Goal: Information Seeking & Learning: Understand process/instructions

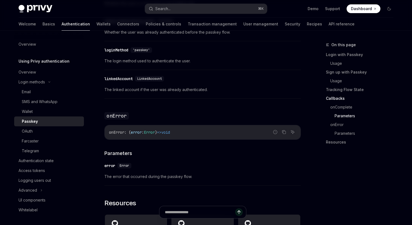
scroll to position [839, 0]
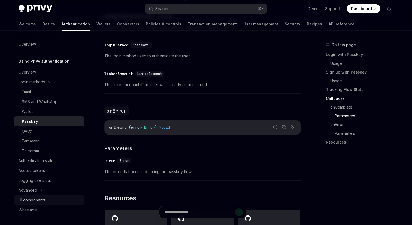
click at [40, 202] on div "UI components" at bounding box center [32, 199] width 27 height 7
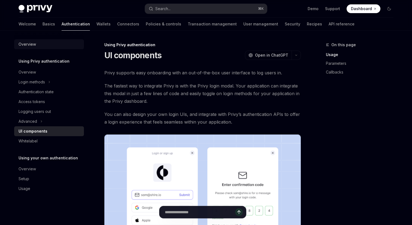
click at [38, 41] on div "Overview" at bounding box center [50, 44] width 62 height 7
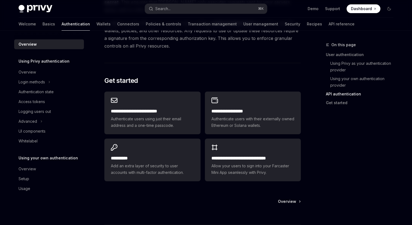
scroll to position [423, 0]
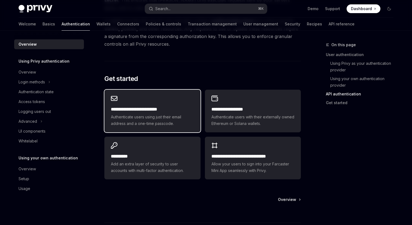
click at [139, 99] on div "**********" at bounding box center [152, 110] width 96 height 43
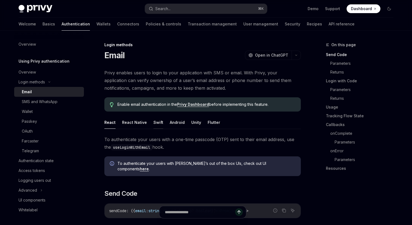
click at [155, 122] on button "Swift" at bounding box center [159, 122] width 10 height 13
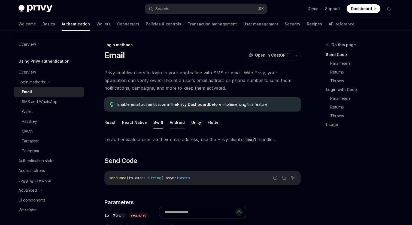
click at [173, 123] on button "Android" at bounding box center [177, 122] width 15 height 13
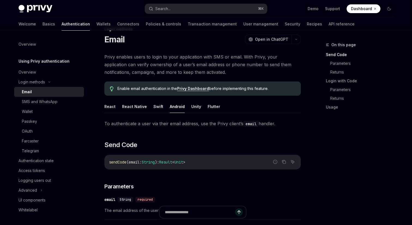
scroll to position [15, 0]
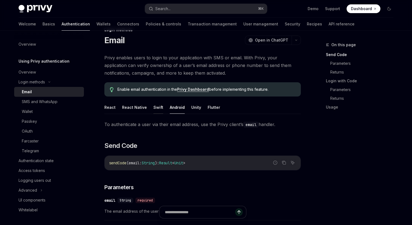
click at [157, 109] on button "Swift" at bounding box center [159, 107] width 10 height 13
type textarea "*"
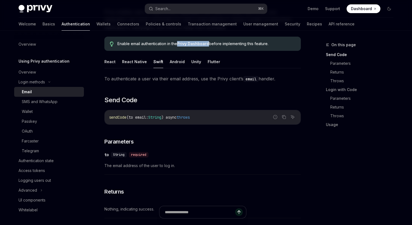
scroll to position [61, 0]
click at [187, 103] on h2 "​ Send Code" at bounding box center [202, 99] width 197 height 9
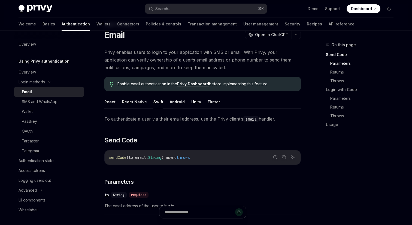
scroll to position [0, 0]
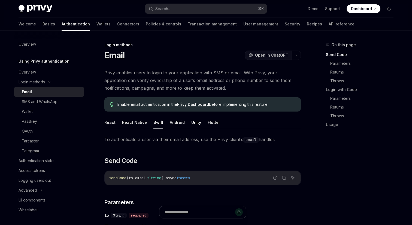
click at [289, 55] on button "OpenAI Open in ChatGPT" at bounding box center [268, 54] width 47 height 9
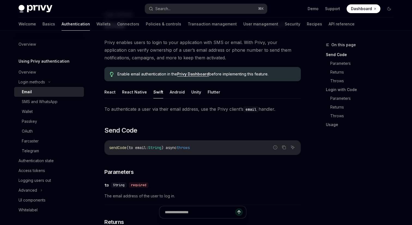
scroll to position [28, 0]
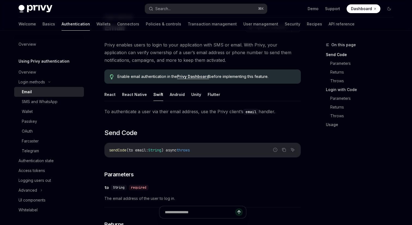
click at [326, 90] on link "Login with Code" at bounding box center [362, 89] width 72 height 9
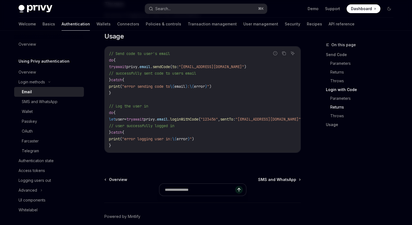
scroll to position [520, 0]
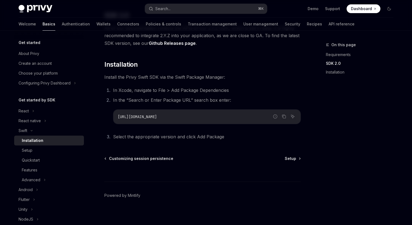
scroll to position [88, 0]
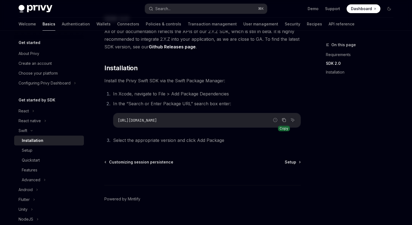
click at [284, 119] on icon "Copy the contents from the code block" at bounding box center [284, 120] width 4 height 4
click at [297, 163] on link "Setup" at bounding box center [293, 161] width 16 height 5
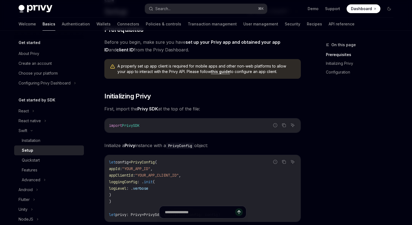
scroll to position [48, 0]
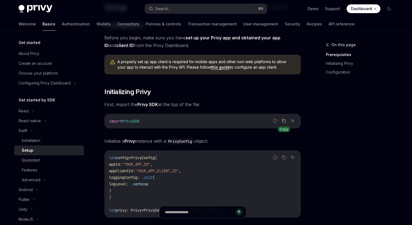
click at [283, 119] on icon "Copy the contents from the code block" at bounding box center [284, 120] width 4 height 4
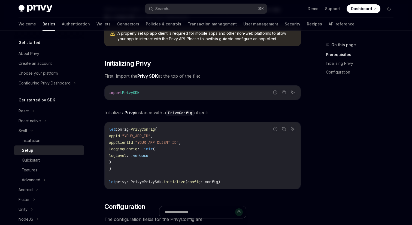
scroll to position [77, 0]
click at [286, 128] on icon "Copy the contents from the code block" at bounding box center [284, 129] width 3 height 3
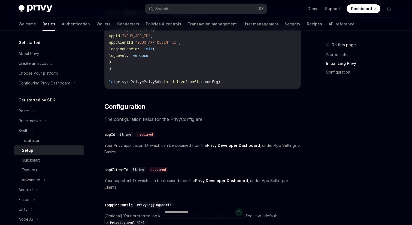
scroll to position [177, 0]
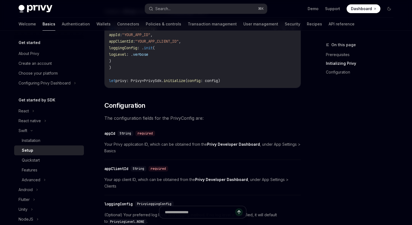
click at [318, 111] on div "On this page Prerequisites Initializing Privy Configuration" at bounding box center [356, 132] width 83 height 183
click at [310, 97] on div "On this page Prerequisites Initializing Privy Configuration Swift Setup OpenAI …" at bounding box center [206, 111] width 384 height 517
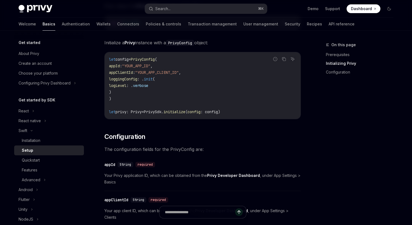
scroll to position [144, 0]
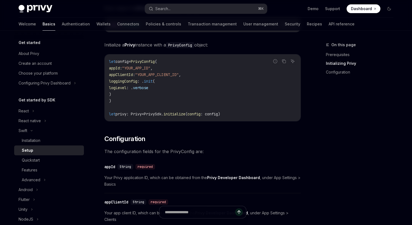
click at [312, 95] on div "On this page Prerequisites Initializing Privy Configuration Swift Setup OpenAI …" at bounding box center [206, 145] width 384 height 517
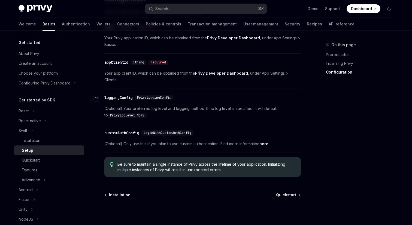
scroll to position [283, 0]
click at [284, 192] on span "Quickstart" at bounding box center [286, 194] width 20 height 5
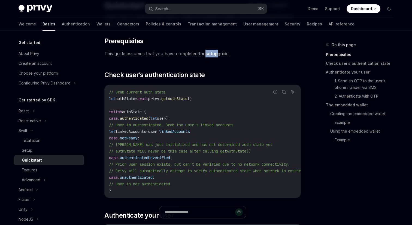
scroll to position [54, 0]
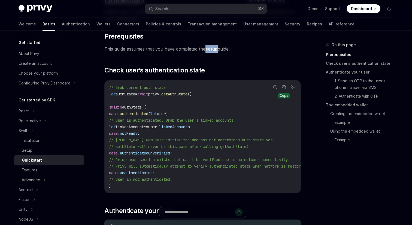
click at [286, 88] on icon "Copy the contents from the code block" at bounding box center [284, 87] width 4 height 4
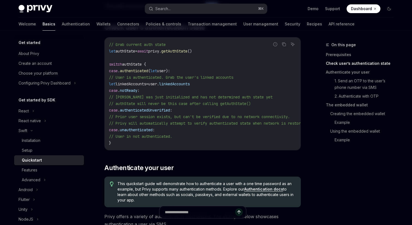
scroll to position [40, 0]
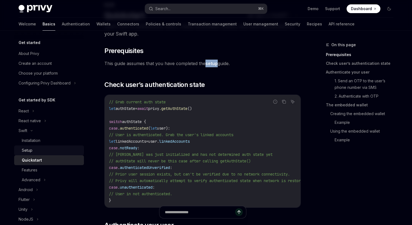
click at [63, 150] on div "Setup" at bounding box center [51, 150] width 59 height 7
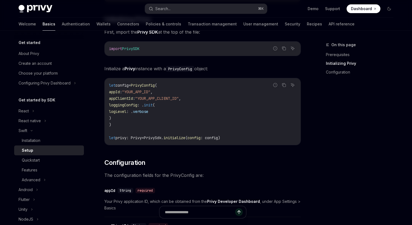
scroll to position [120, 0]
click at [284, 83] on icon "Copy the contents from the code block" at bounding box center [284, 85] width 4 height 4
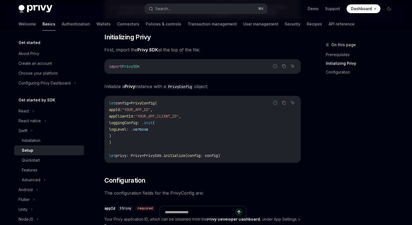
scroll to position [103, 0]
click at [282, 104] on button "Copy the contents from the code block" at bounding box center [284, 101] width 7 height 7
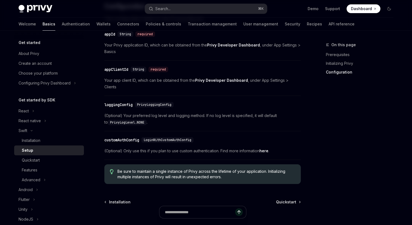
scroll to position [277, 0]
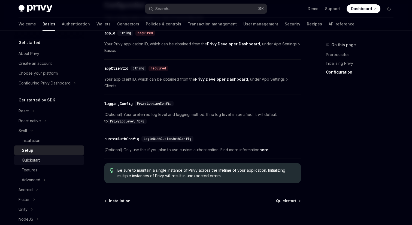
click at [61, 160] on div "Quickstart" at bounding box center [51, 160] width 59 height 7
type textarea "*"
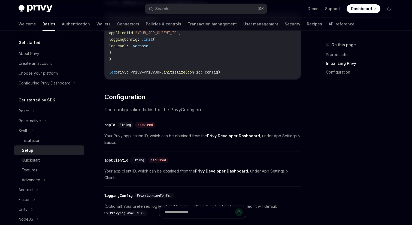
scroll to position [194, 0]
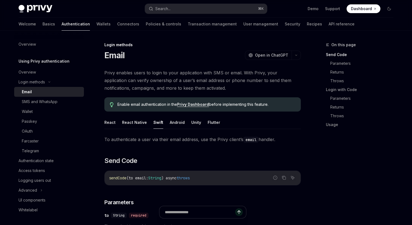
click at [192, 104] on link "Privy Dashboard" at bounding box center [193, 104] width 32 height 5
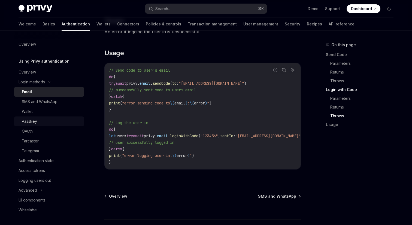
click at [41, 118] on div "Passkey" at bounding box center [51, 121] width 59 height 7
type textarea "*"
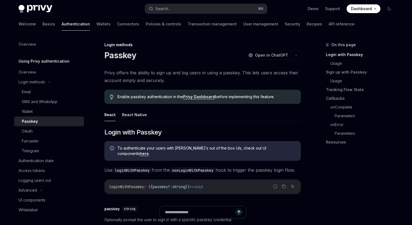
click at [200, 97] on link "Privy Dashboard" at bounding box center [199, 96] width 32 height 5
